Goal: Task Accomplishment & Management: Use online tool/utility

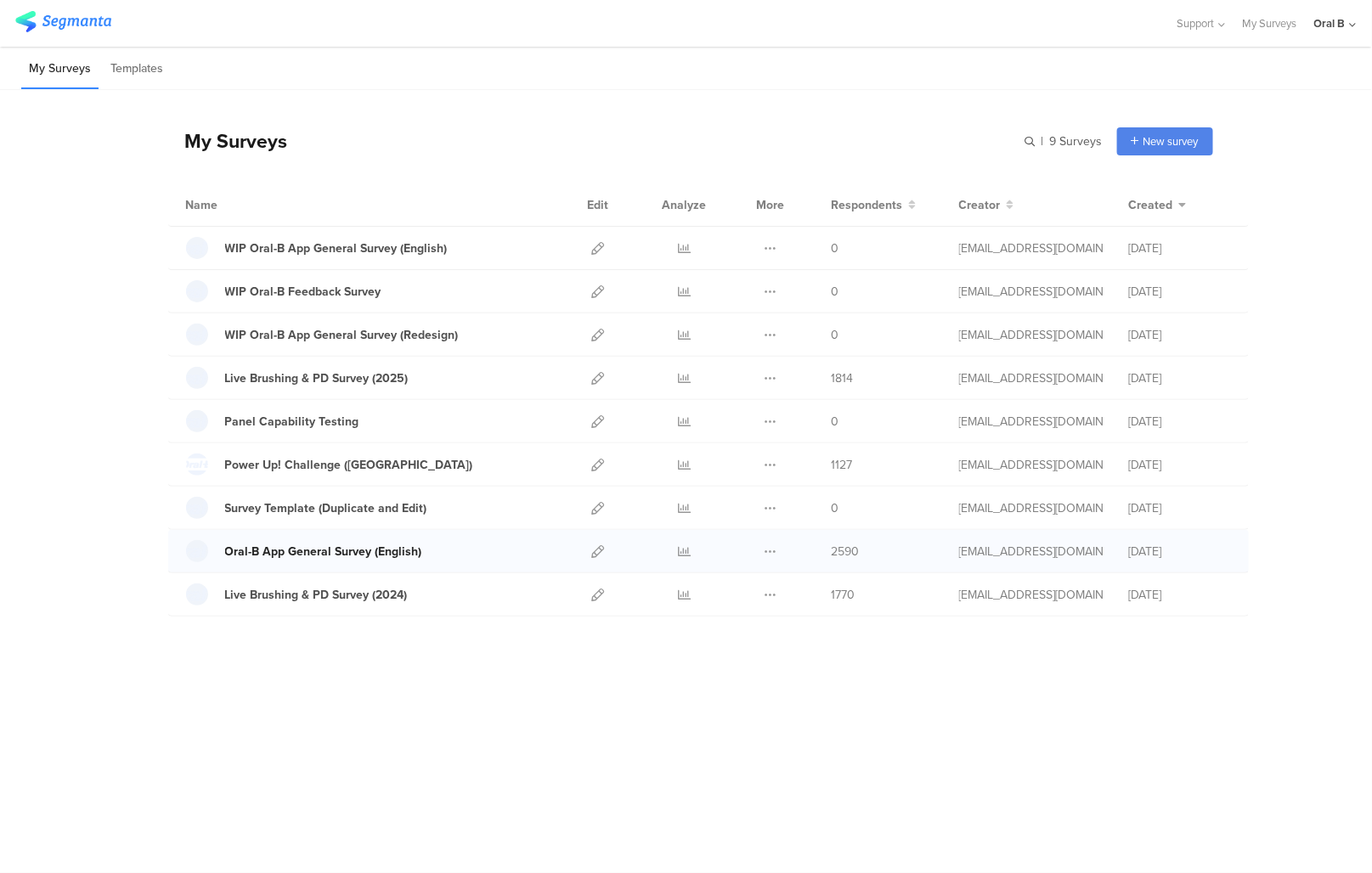
click at [395, 543] on div "Oral-B App General Survey (English)" at bounding box center [323, 552] width 197 height 18
click at [328, 338] on div "WIP Oral-B App General Survey (Redesign)" at bounding box center [341, 336] width 233 height 18
click at [595, 334] on icon at bounding box center [599, 335] width 13 height 13
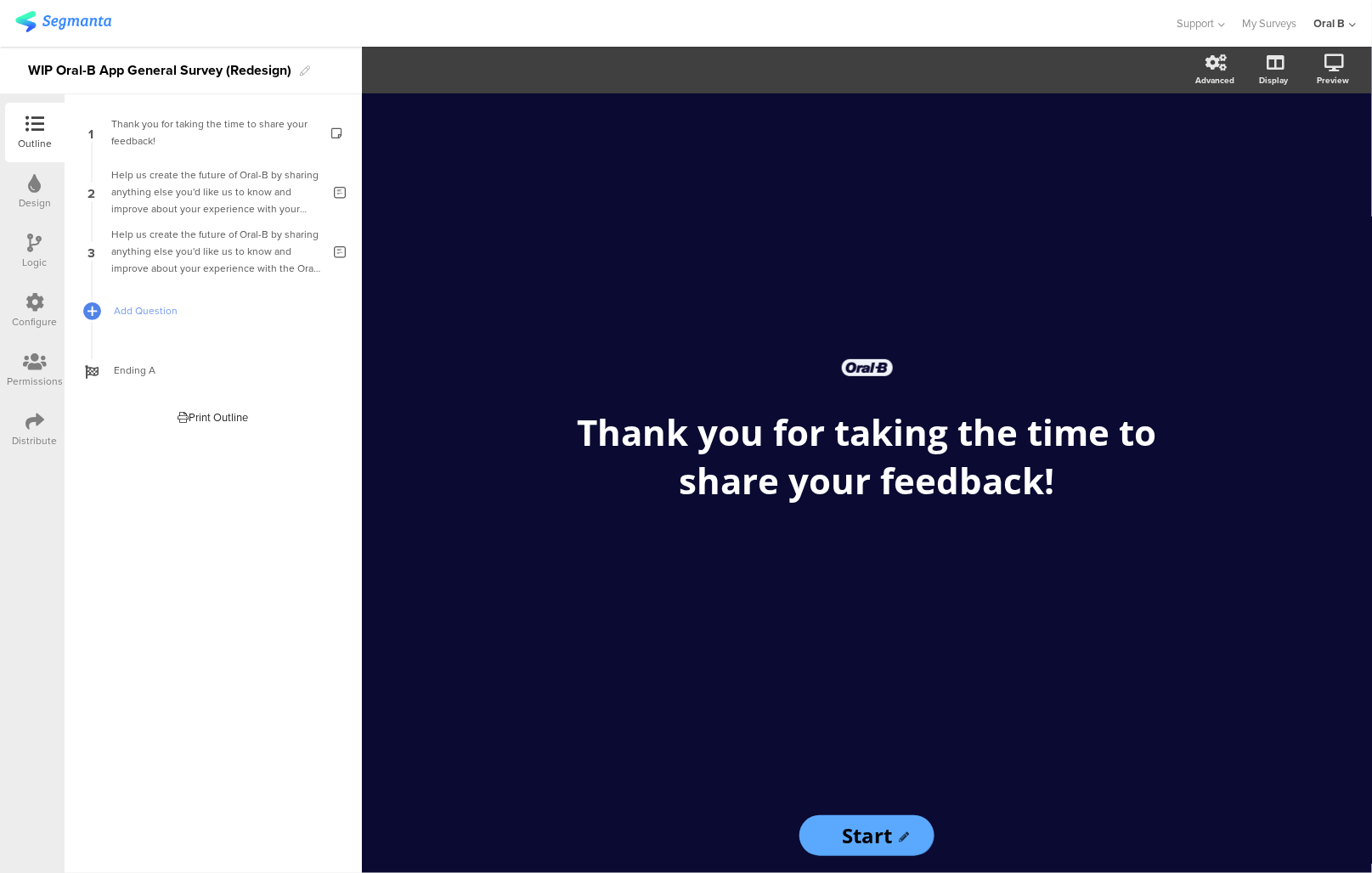
click at [28, 353] on icon at bounding box center [34, 362] width 24 height 19
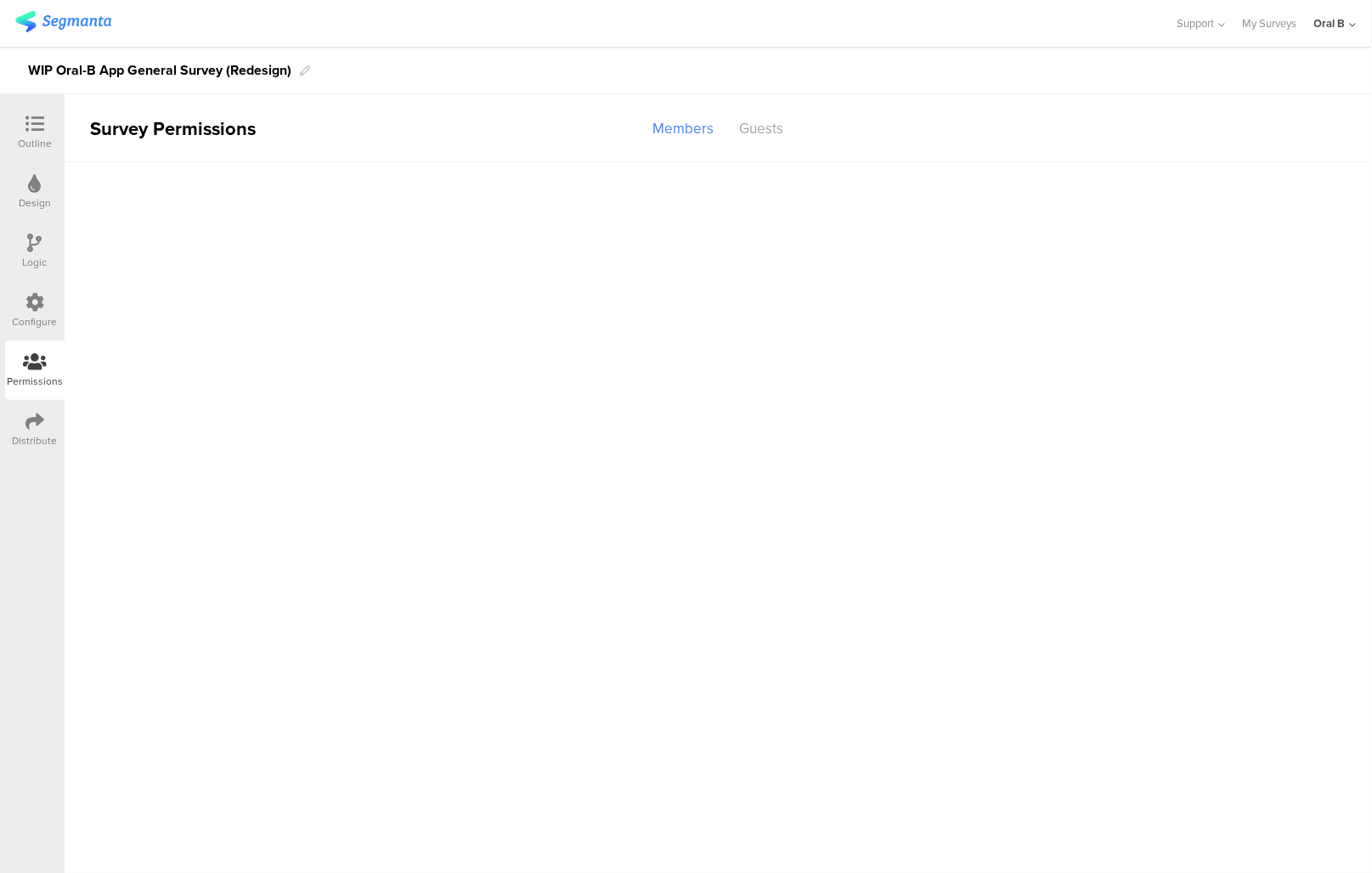
click at [28, 324] on div "Configure" at bounding box center [35, 321] width 45 height 15
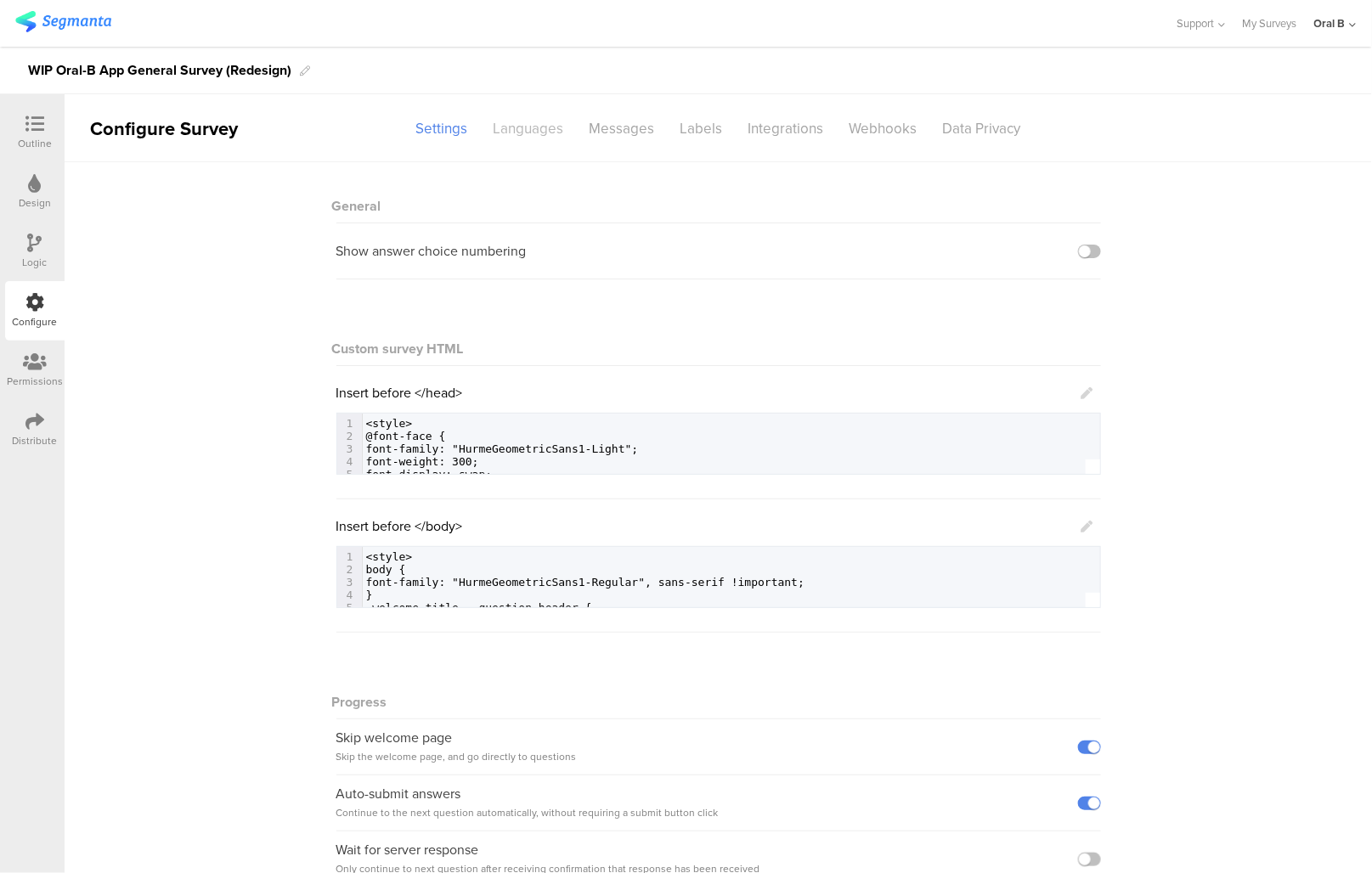
click at [520, 117] on div "Languages" at bounding box center [529, 128] width 96 height 30
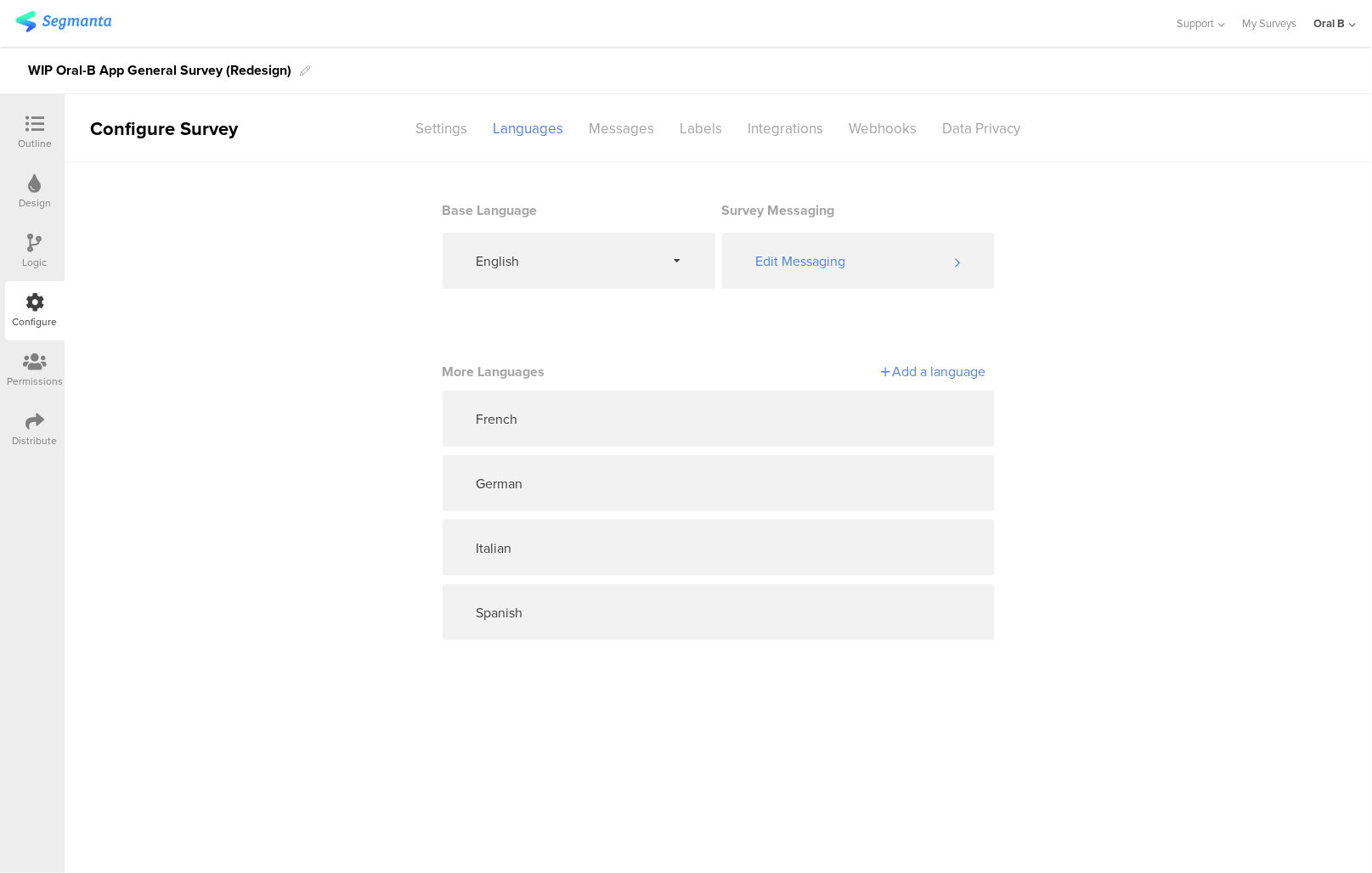
click at [936, 366] on div "Add a language" at bounding box center [852, 372] width 268 height 20
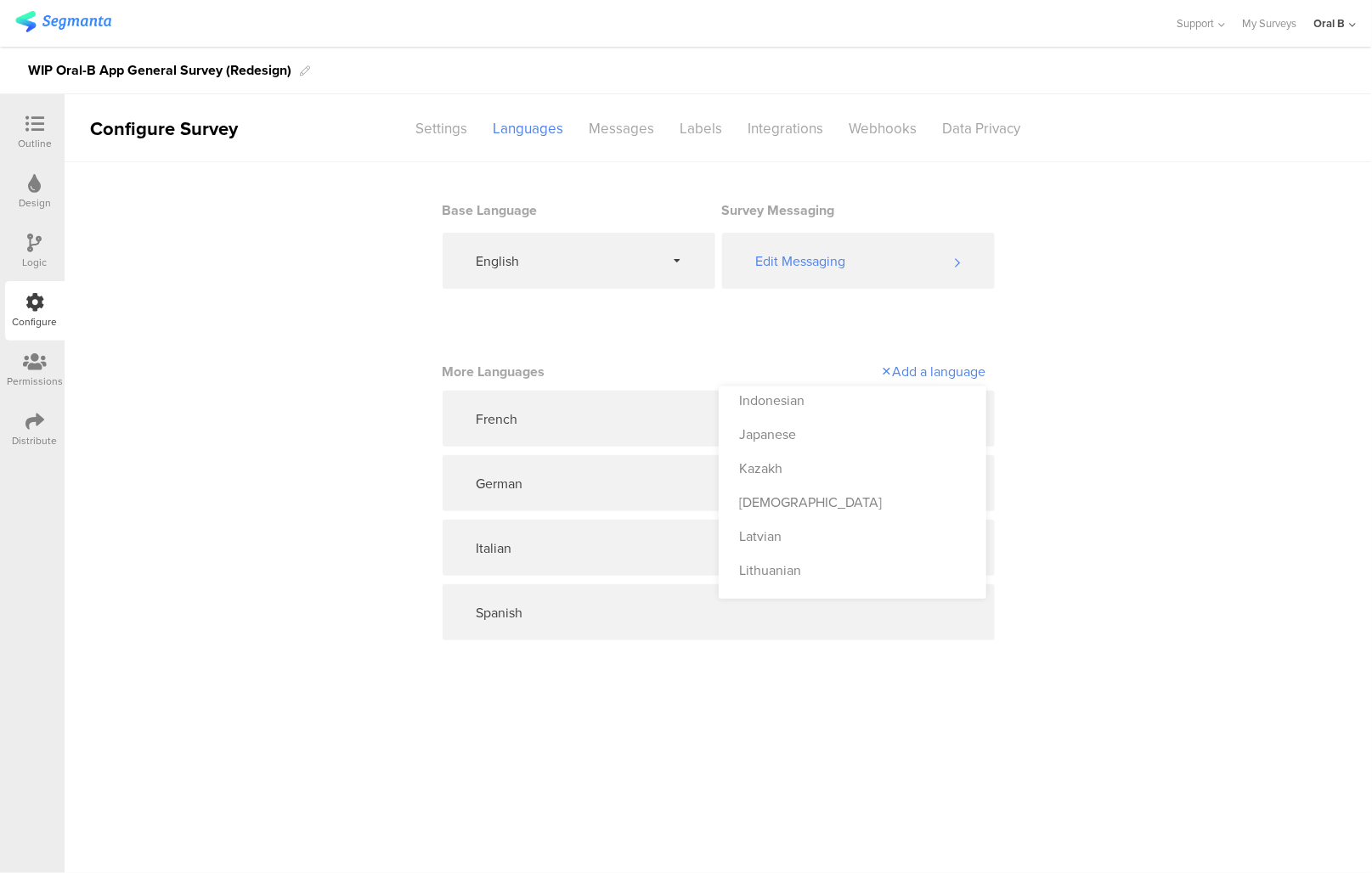
scroll to position [444, 0]
click at [840, 431] on div "Japanese" at bounding box center [852, 436] width 268 height 34
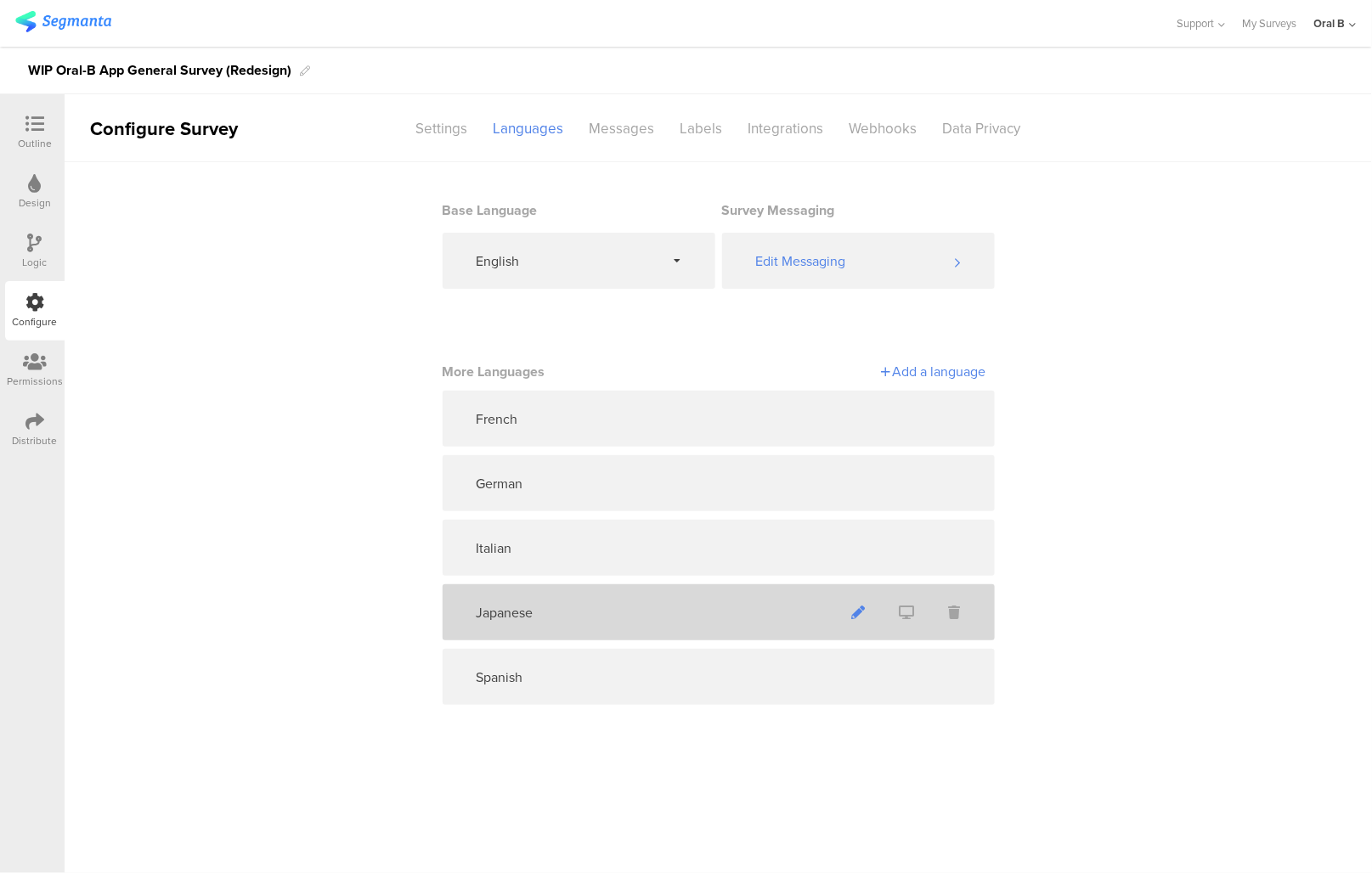
click at [855, 619] on icon at bounding box center [858, 613] width 14 height 14
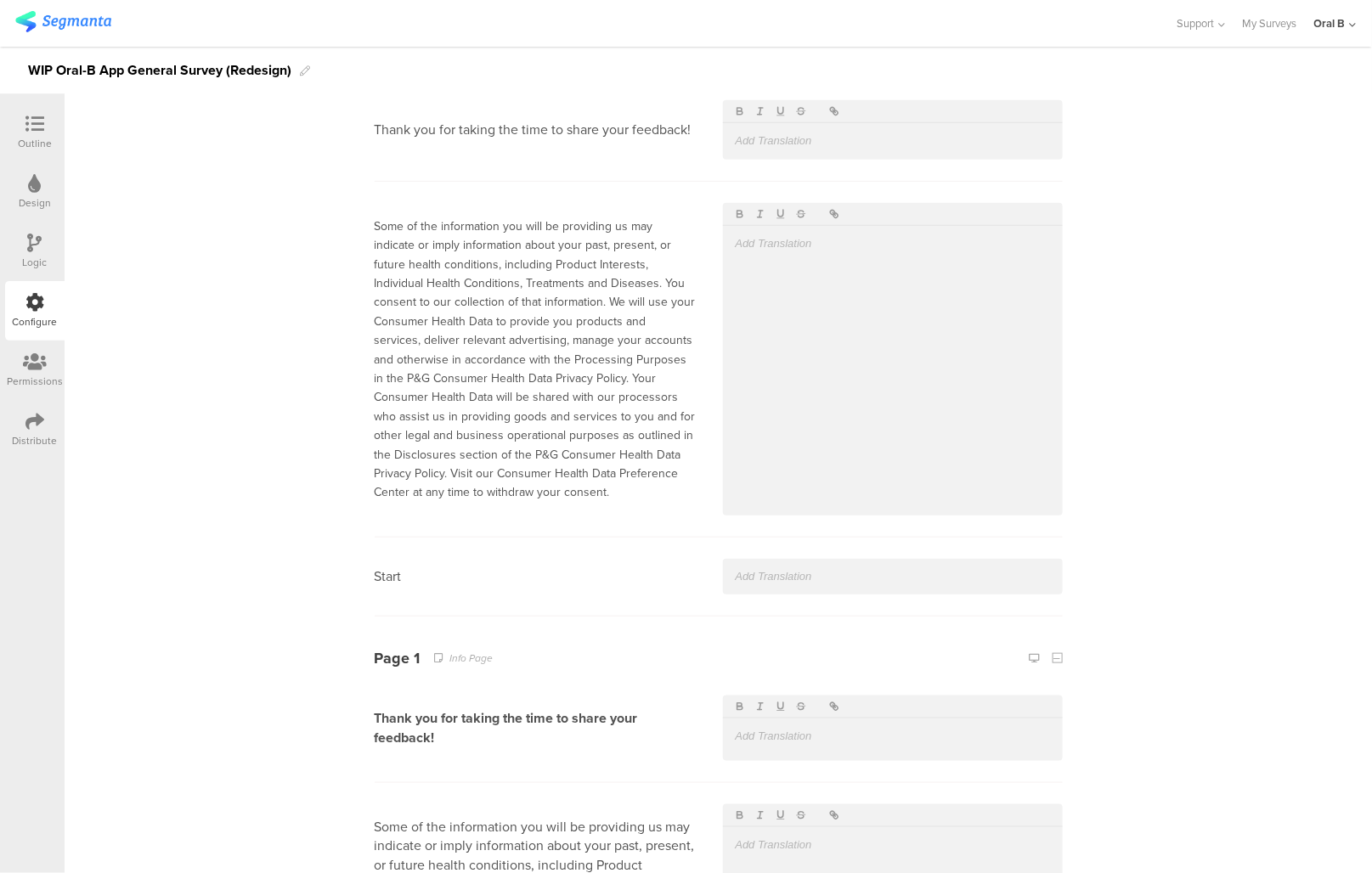
scroll to position [0, 0]
